Goal: Task Accomplishment & Management: Manage account settings

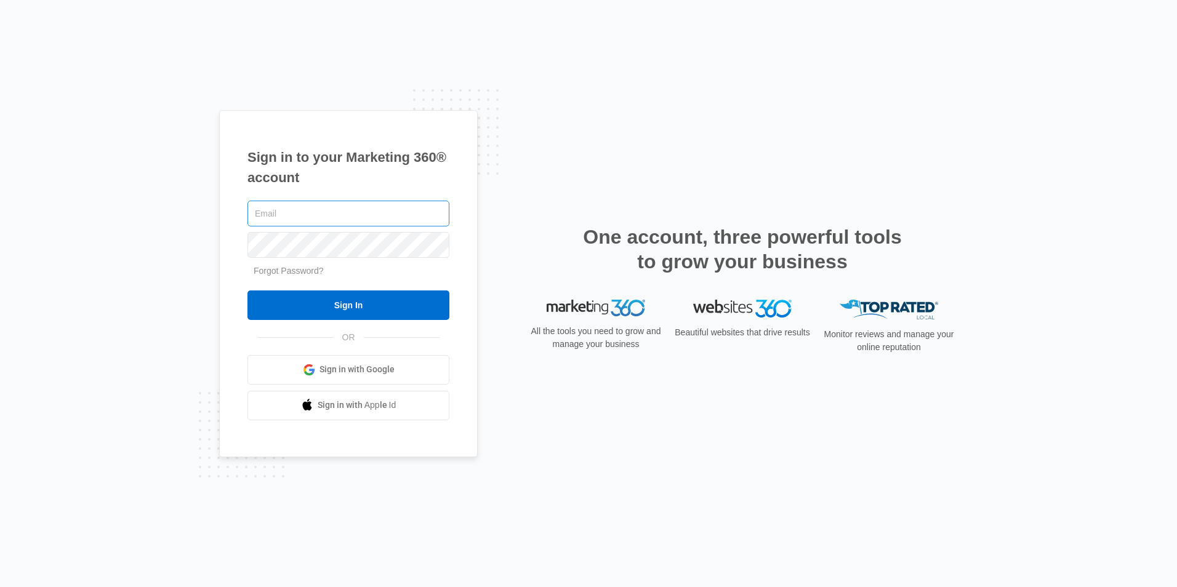
click at [301, 212] on input "text" at bounding box center [348, 214] width 202 height 26
type input "G"
type input "gwmaintenancemgr@vintage-corp.com"
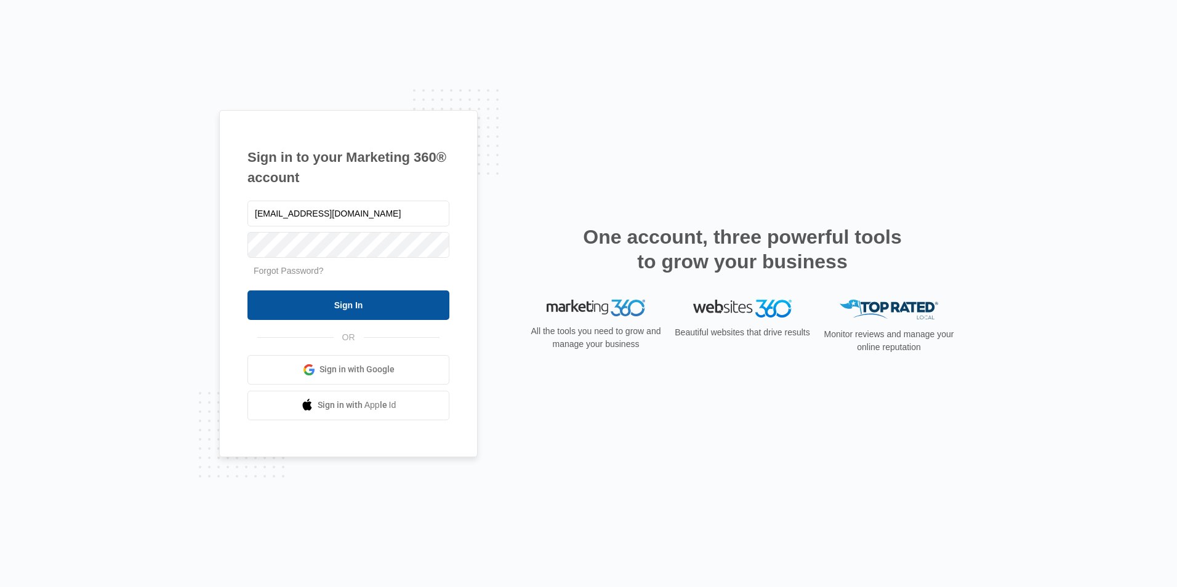
click at [355, 310] on input "Sign In" at bounding box center [348, 306] width 202 height 30
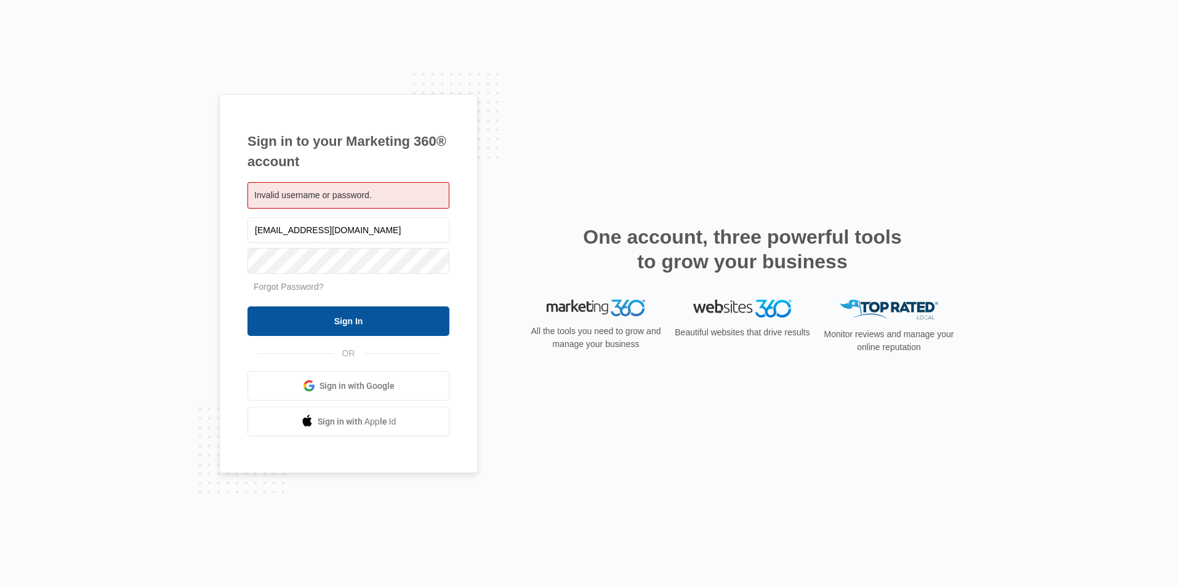
click at [365, 316] on input "Sign In" at bounding box center [348, 322] width 202 height 30
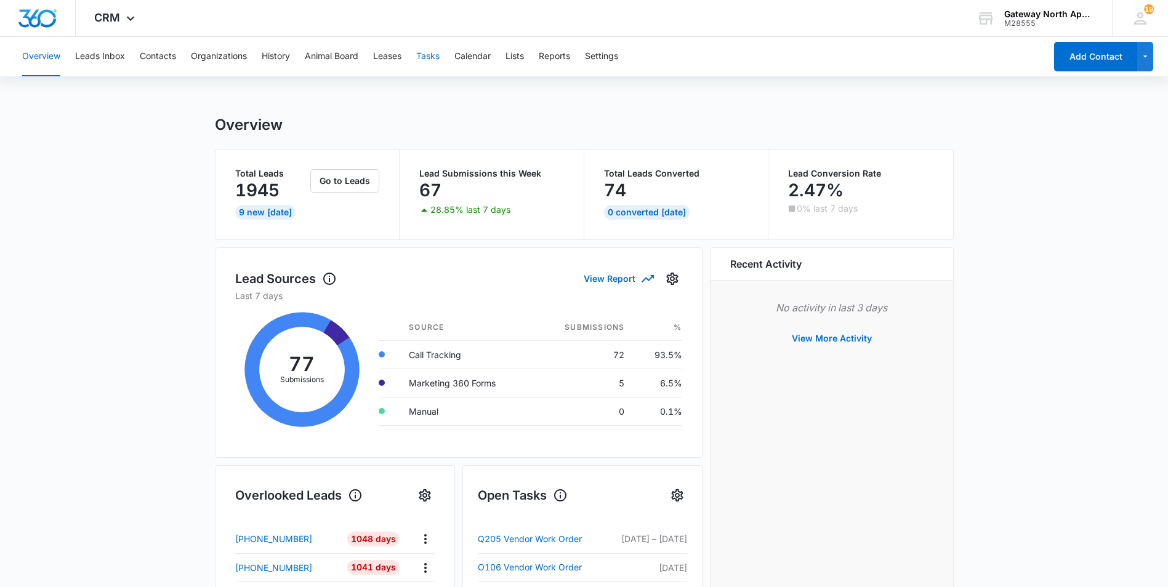
click at [433, 56] on button "Tasks" at bounding box center [427, 56] width 23 height 39
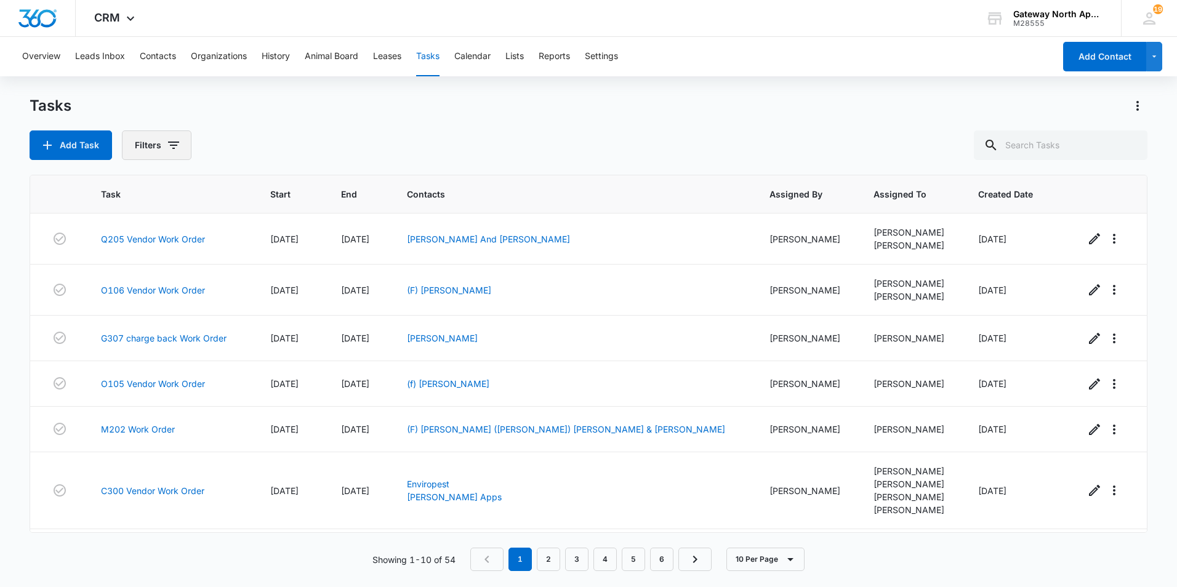
click at [171, 143] on icon "button" at bounding box center [173, 145] width 15 height 15
click at [213, 222] on div "Assigned To" at bounding box center [208, 222] width 142 height 20
click at [271, 223] on icon "Show Assigned To filters" at bounding box center [268, 222] width 15 height 15
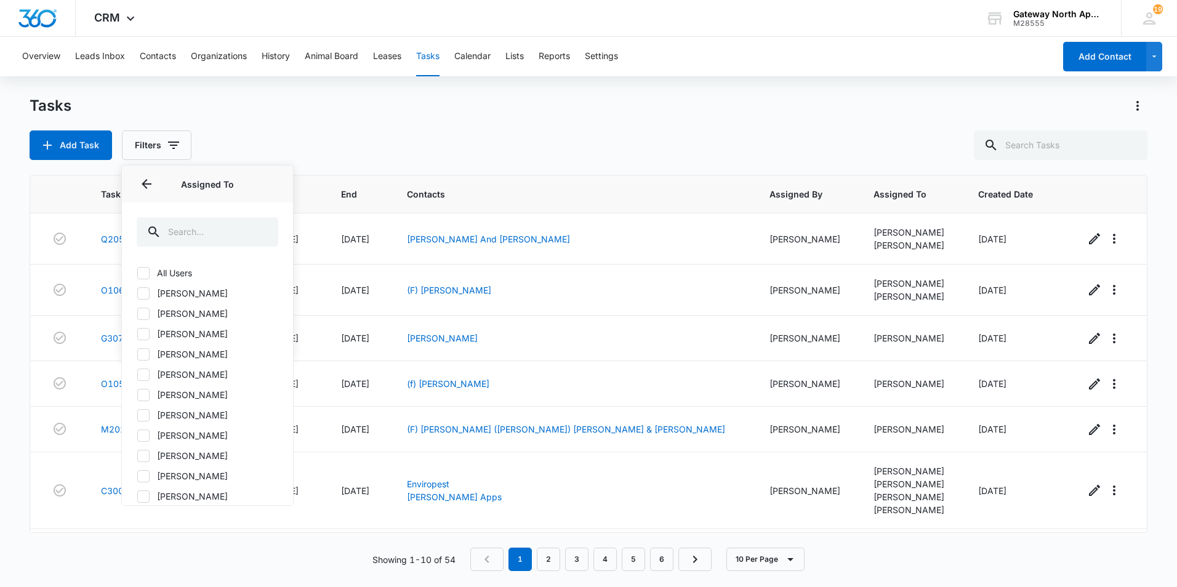
click at [142, 333] on icon at bounding box center [143, 334] width 11 height 11
click at [137, 334] on input "[PERSON_NAME]" at bounding box center [137, 334] width 1 height 1
checkbox input "true"
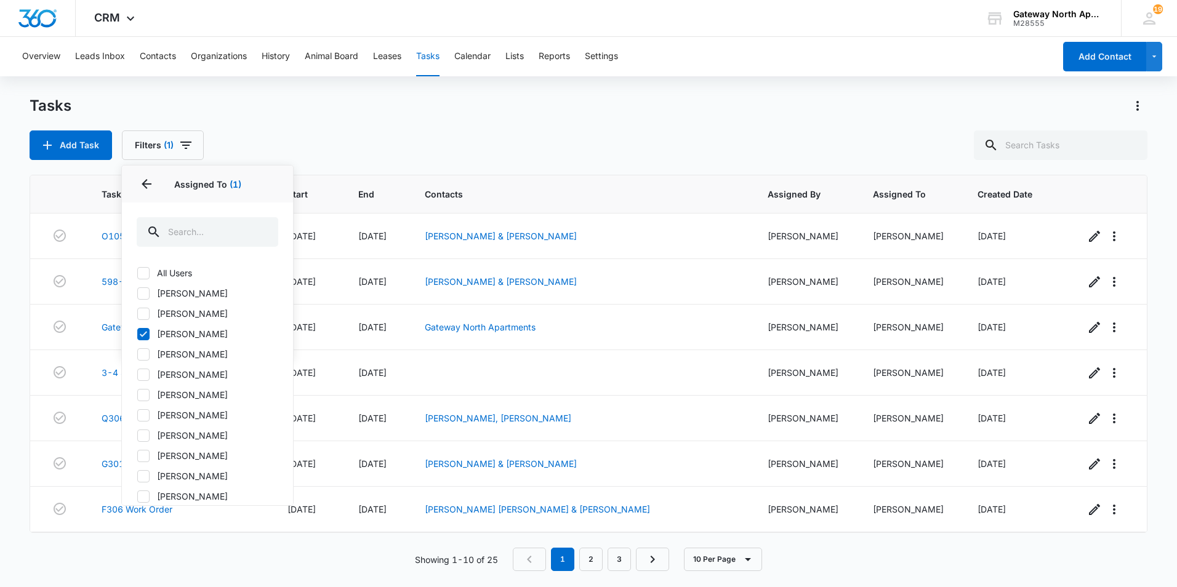
click at [206, 551] on div "Showing 1-10 of 25 1 2 3 10 Per Page" at bounding box center [589, 559] width 1118 height 23
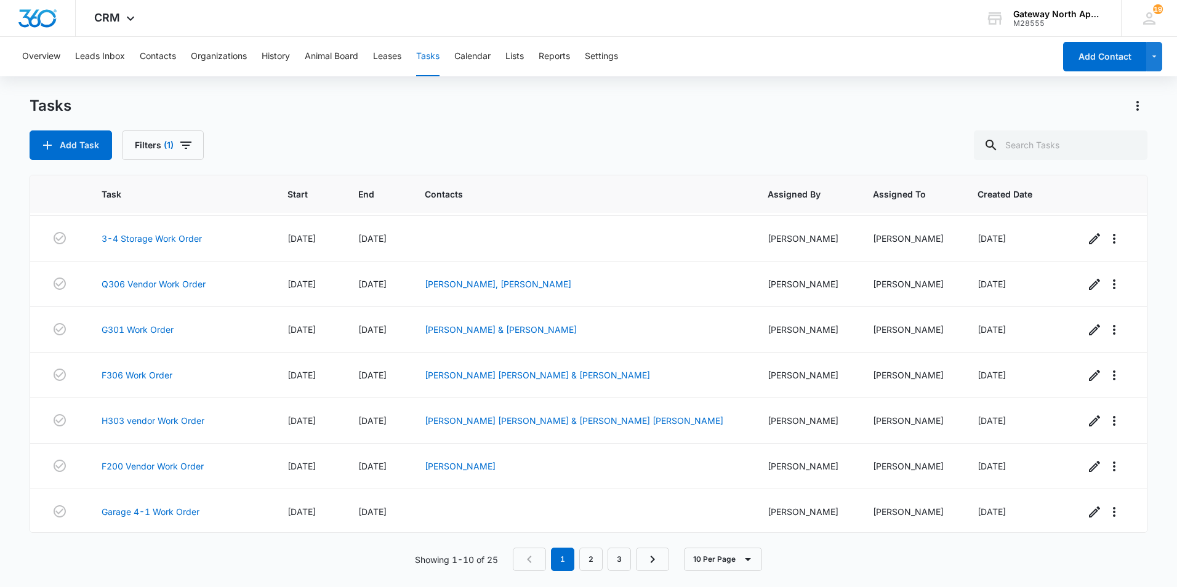
scroll to position [136, 0]
click at [750, 555] on icon "button" at bounding box center [748, 559] width 15 height 15
click at [746, 504] on div "20 Per Page" at bounding box center [725, 504] width 50 height 9
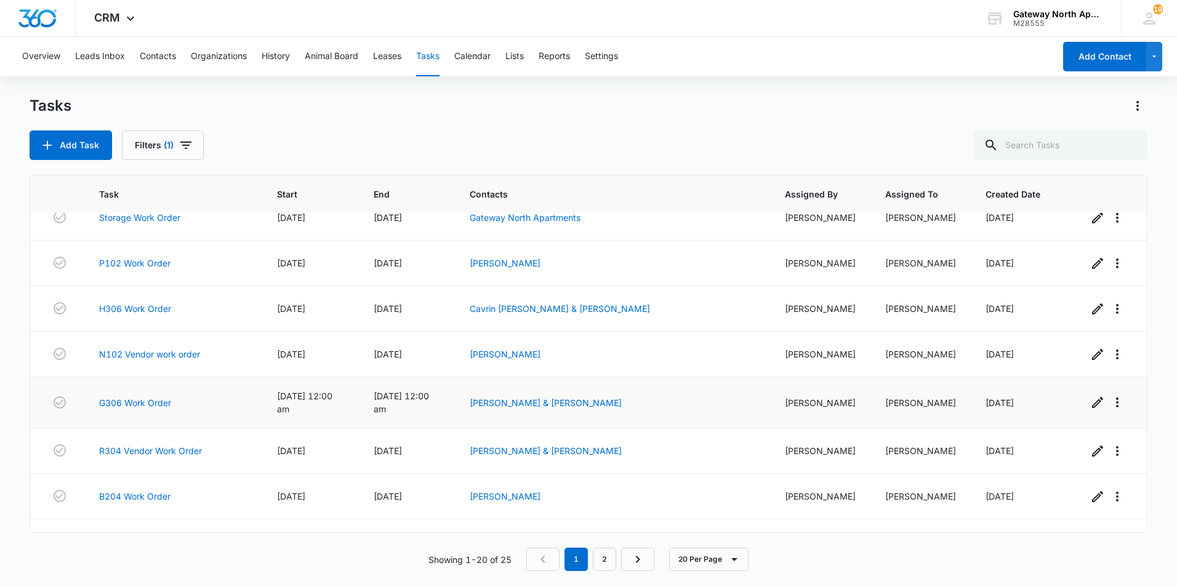
scroll to position [592, 0]
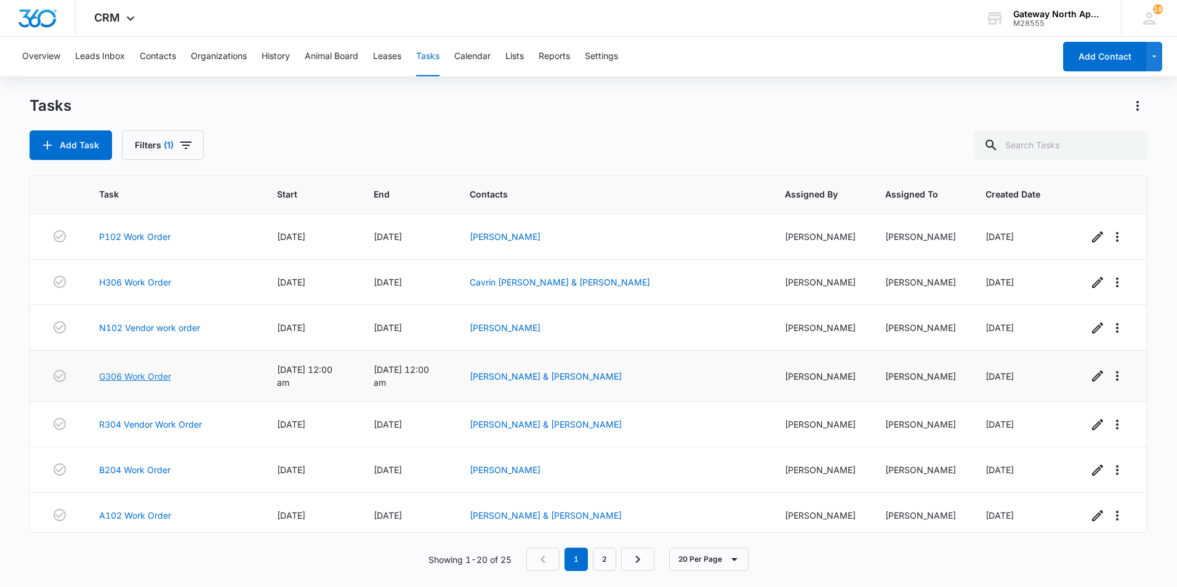
click at [152, 373] on link "G306 Work Order" at bounding box center [135, 376] width 72 height 13
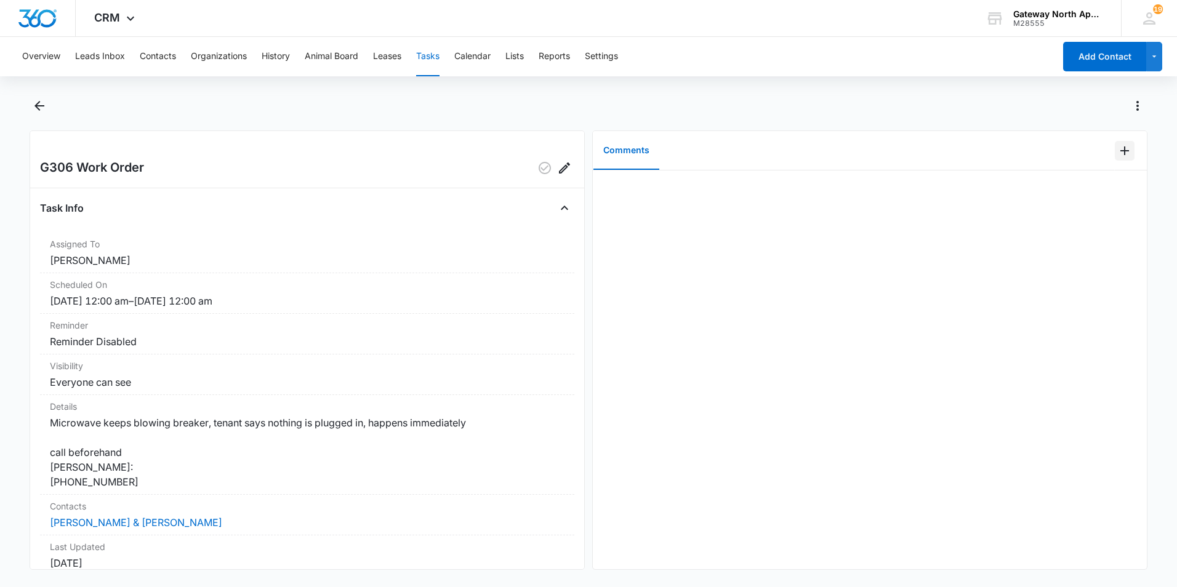
click at [1117, 151] on icon "Add Comment" at bounding box center [1124, 150] width 15 height 15
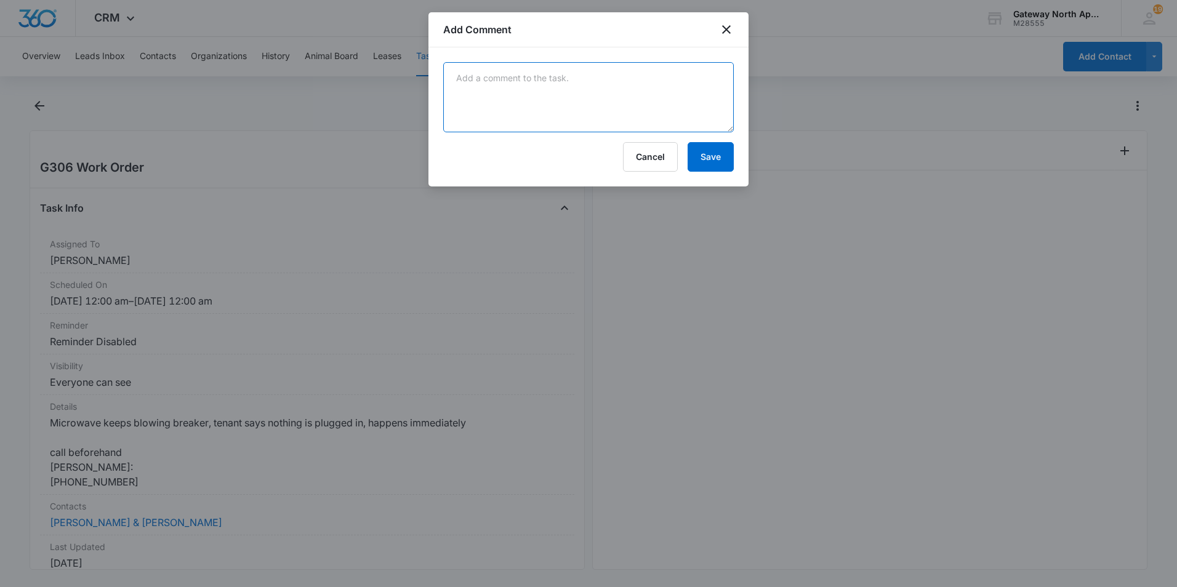
click at [538, 105] on textarea at bounding box center [588, 97] width 291 height 70
type textarea "replaced switch kit it works now"
click at [713, 152] on button "Save" at bounding box center [711, 157] width 46 height 30
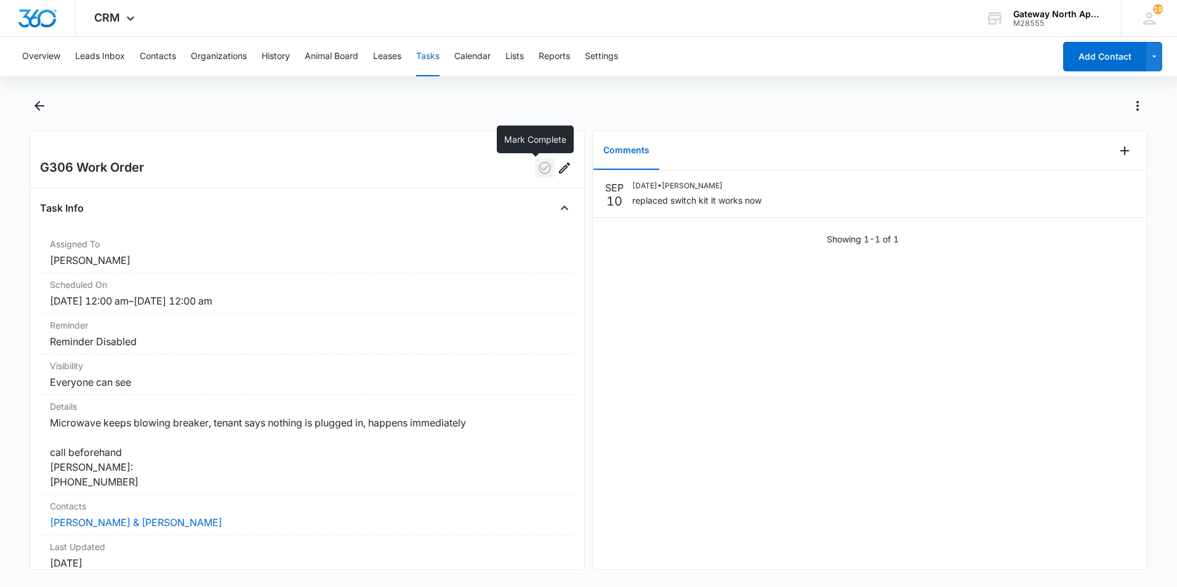
click at [539, 170] on icon "button" at bounding box center [545, 168] width 12 height 12
click at [39, 107] on icon "Back" at bounding box center [39, 105] width 15 height 15
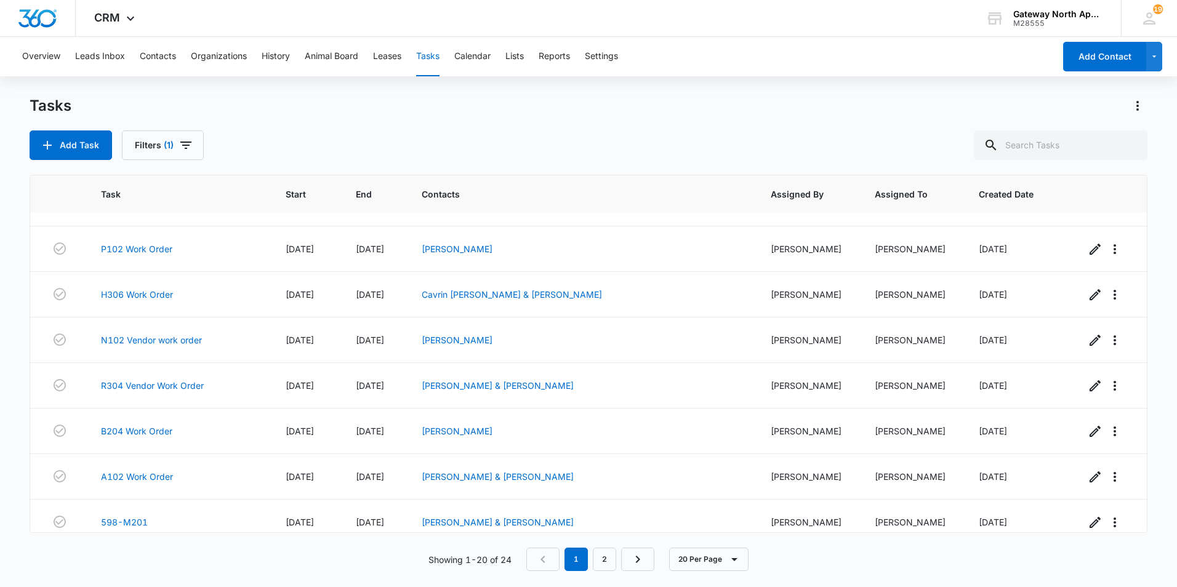
scroll to position [592, 0]
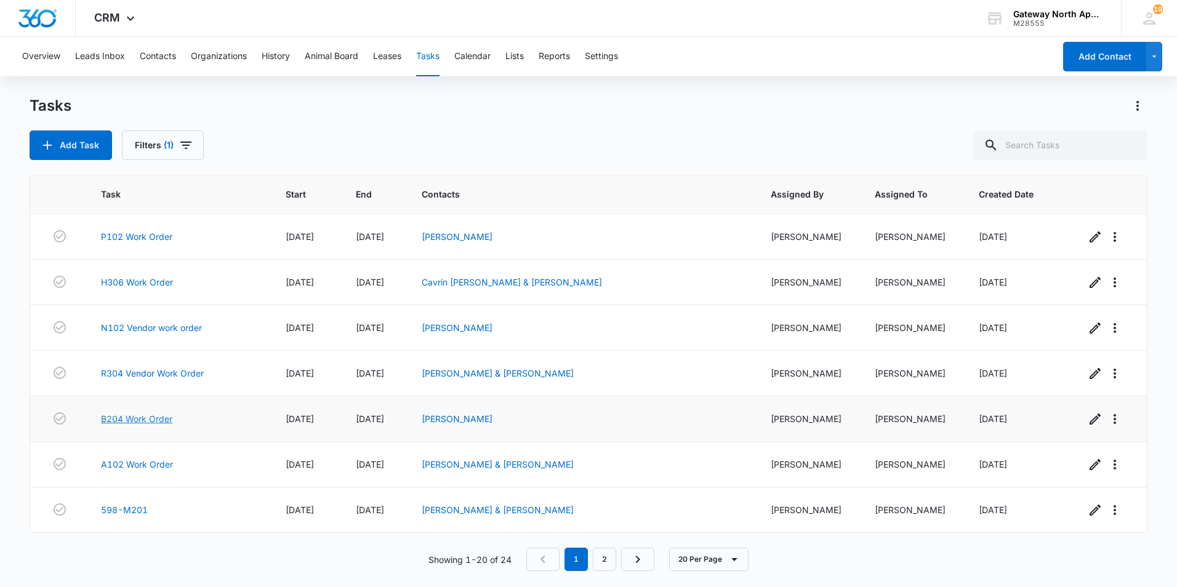
click at [163, 419] on link "B204 Work Order" at bounding box center [136, 418] width 71 height 13
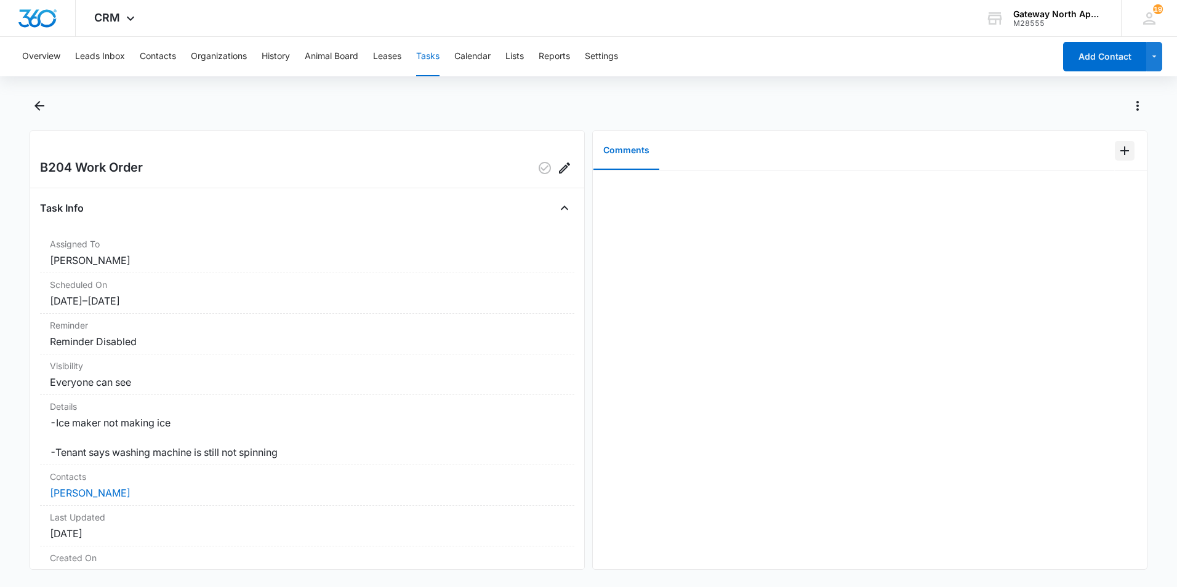
click at [1117, 156] on icon "Add Comment" at bounding box center [1124, 150] width 15 height 15
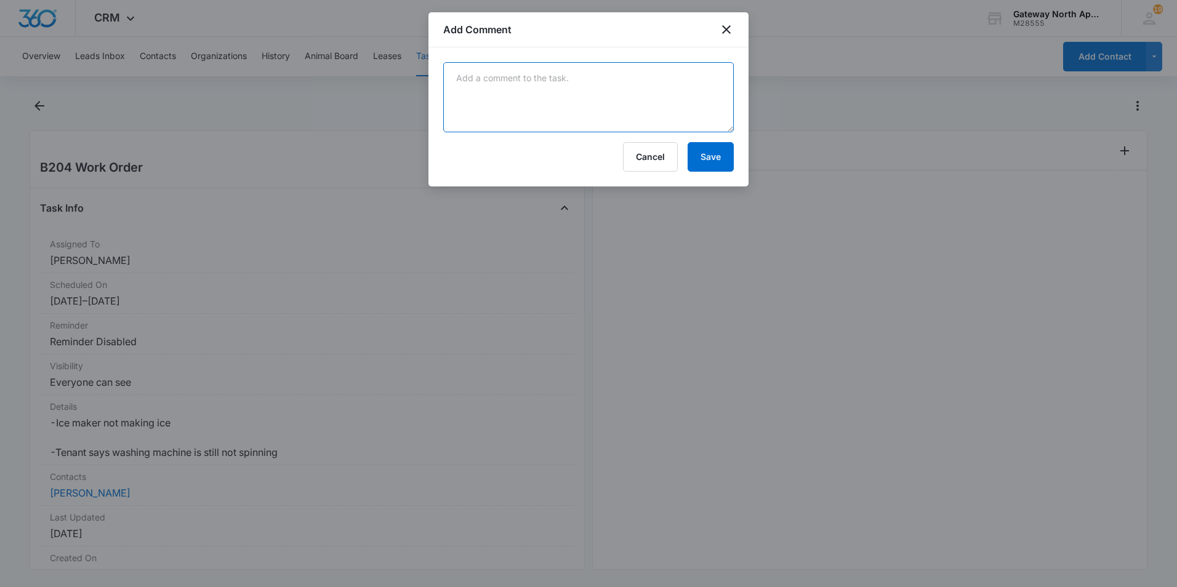
click at [513, 94] on textarea at bounding box center [588, 97] width 291 height 70
click at [571, 92] on textarea "replaced water filter it is making ice. After spending time on retesting it fou…" at bounding box center [588, 97] width 291 height 70
click at [556, 116] on textarea "replaced water filter it is making ice. After spending time on retesting it fou…" at bounding box center [588, 97] width 291 height 70
type textarea "replaced water filter it is making ice. After spending time on retesting it fou…"
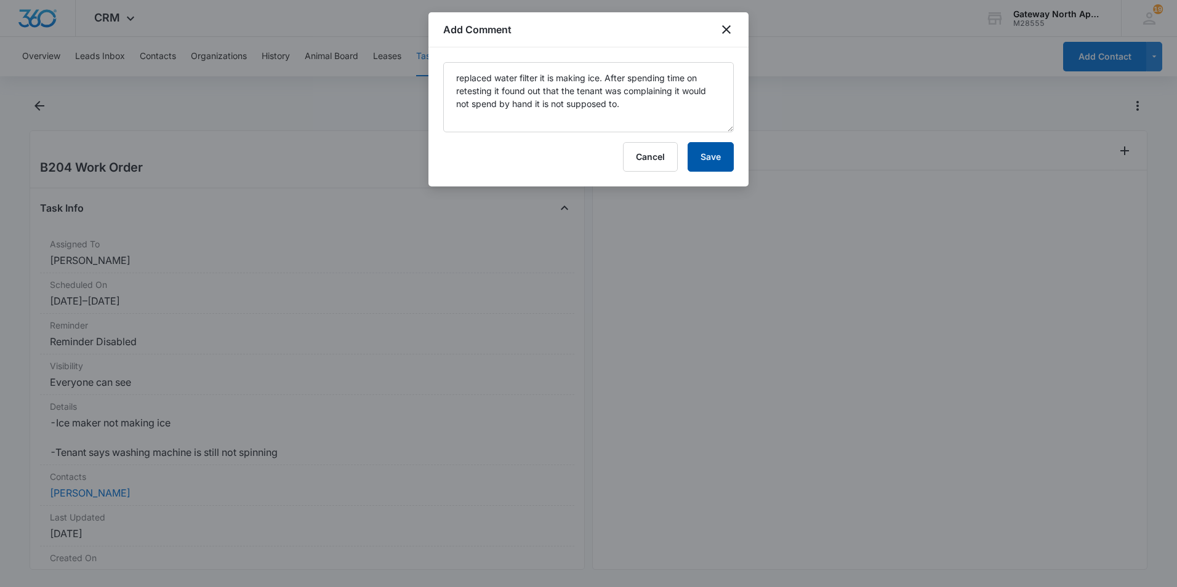
click at [712, 161] on button "Save" at bounding box center [711, 157] width 46 height 30
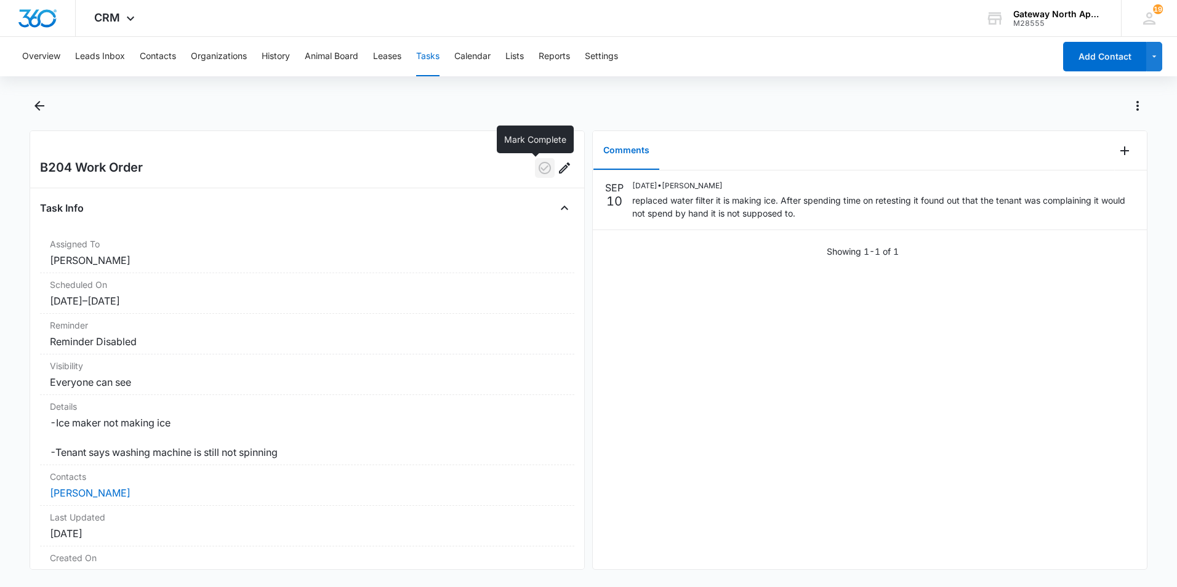
click at [537, 168] on icon "button" at bounding box center [544, 168] width 15 height 15
click at [433, 59] on button "Tasks" at bounding box center [427, 56] width 23 height 39
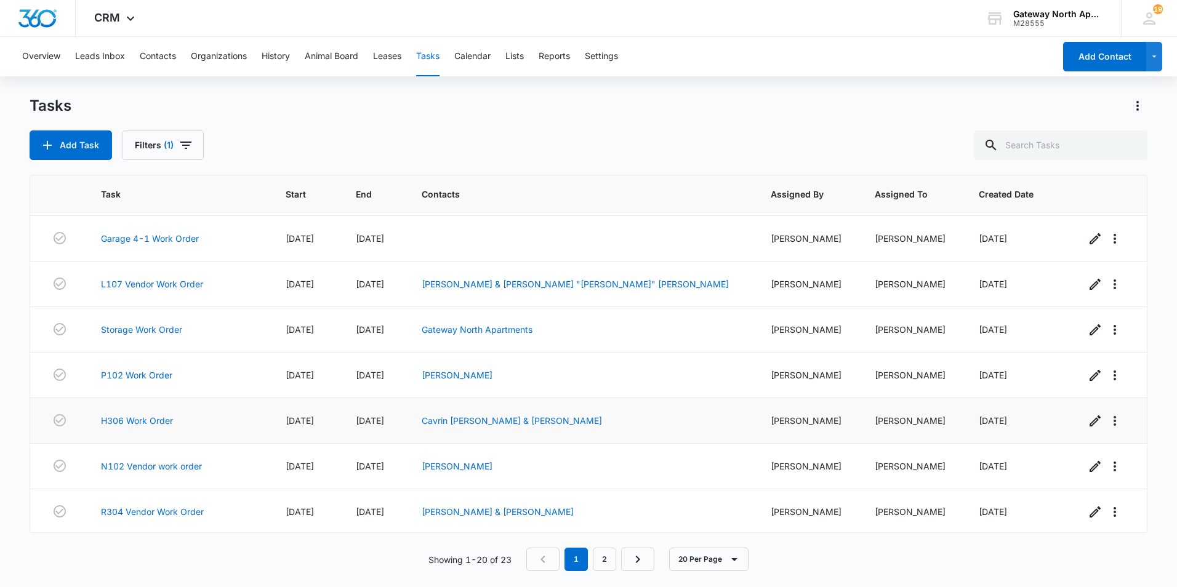
scroll to position [592, 0]
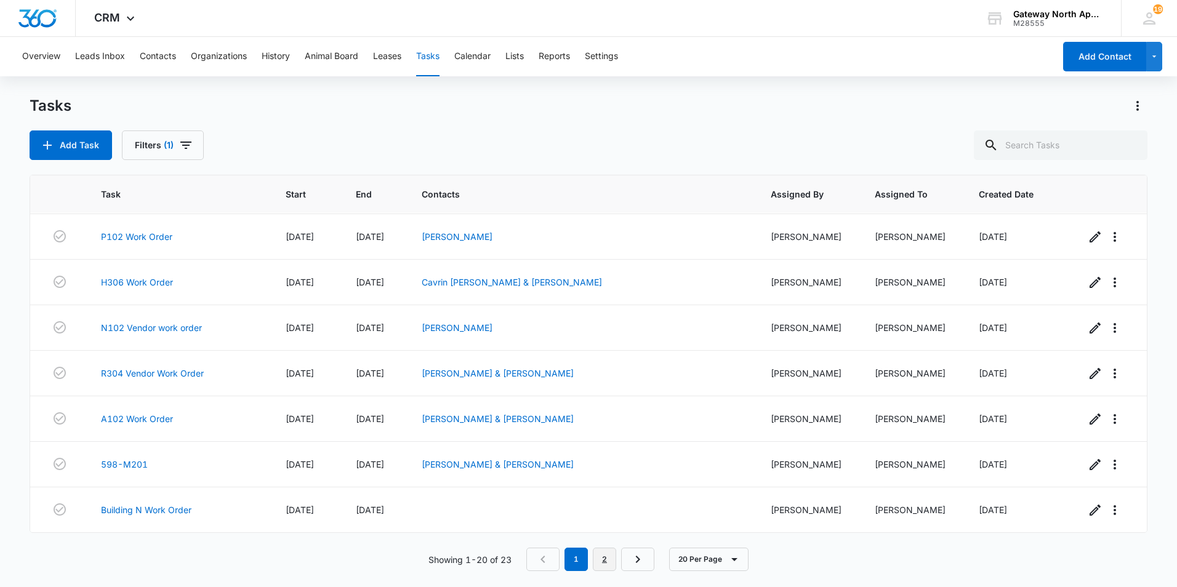
click at [614, 558] on link "2" at bounding box center [604, 559] width 23 height 23
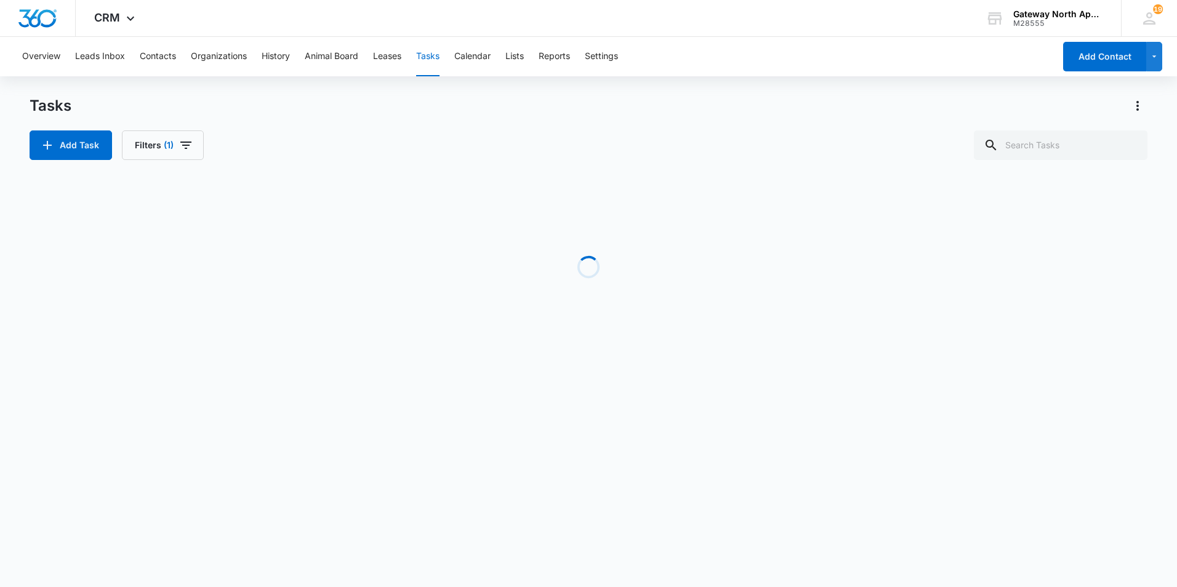
scroll to position [0, 0]
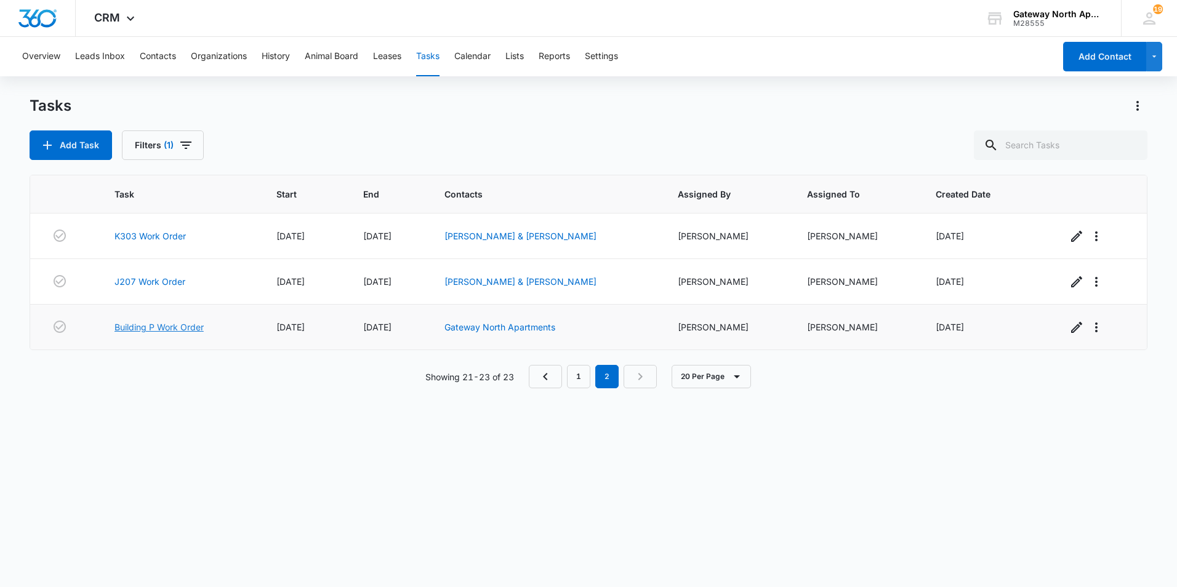
click at [170, 330] on link "Building P Work Order" at bounding box center [158, 327] width 89 height 13
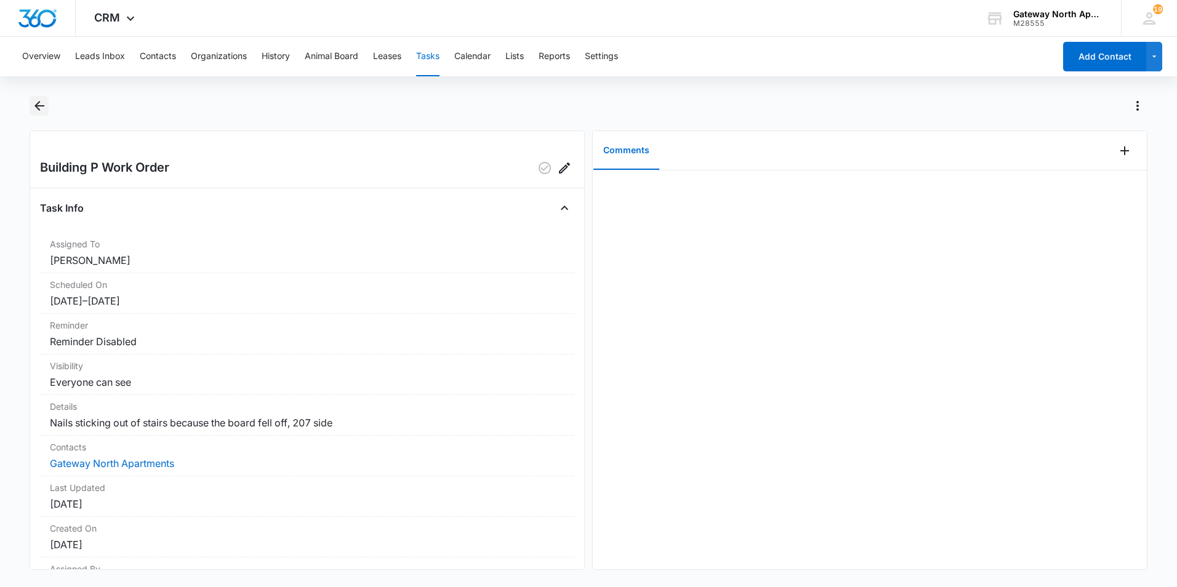
click at [36, 105] on icon "Back" at bounding box center [39, 106] width 10 height 10
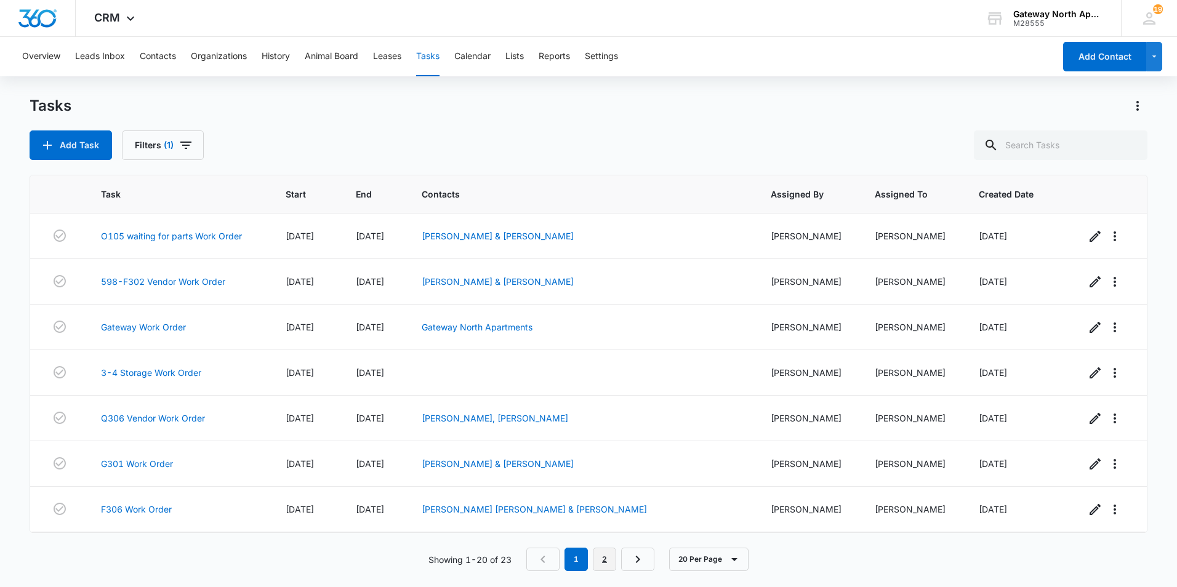
click at [607, 560] on link "2" at bounding box center [604, 559] width 23 height 23
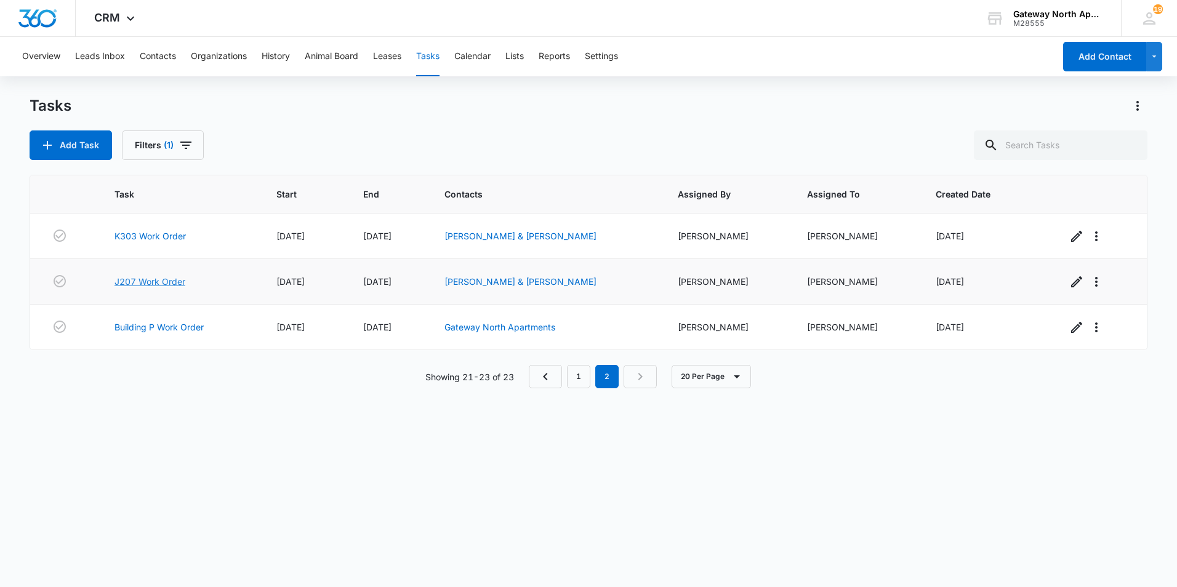
click at [151, 281] on link "J207 Work Order" at bounding box center [149, 281] width 71 height 13
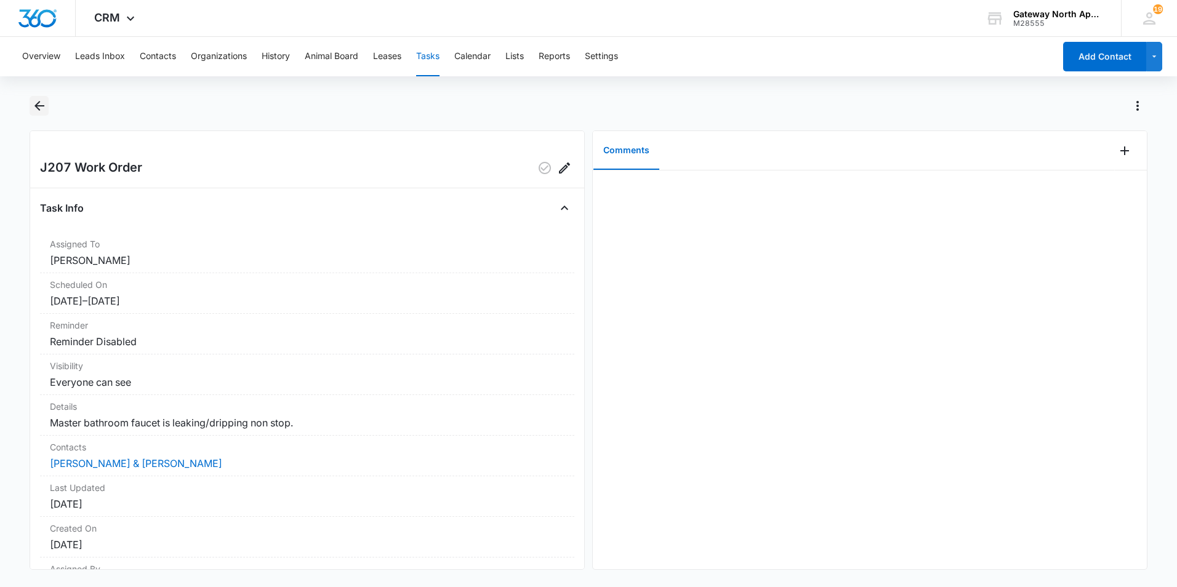
click at [41, 109] on icon "Back" at bounding box center [39, 105] width 15 height 15
